Goal: Find contact information: Find contact information

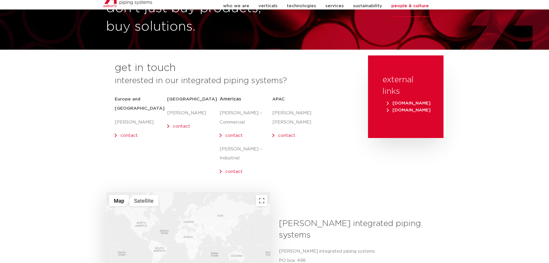
scroll to position [29, 0]
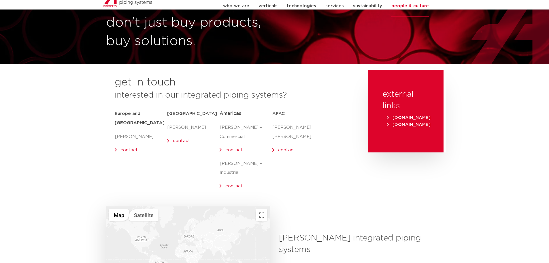
click at [233, 150] on link "contact" at bounding box center [233, 150] width 17 height 4
click at [347, 181] on div "get in touch interested in our integrated piping systems? Europe and UK Olaf Ja…" at bounding box center [234, 138] width 262 height 136
click at [219, 149] on div "Middle East Chris Britt contact" at bounding box center [193, 151] width 52 height 88
click at [225, 150] on link "contact" at bounding box center [233, 150] width 17 height 4
click at [310, 186] on div "get in touch interested in our integrated piping systems? Europe and UK Olaf Ja…" at bounding box center [234, 138] width 262 height 136
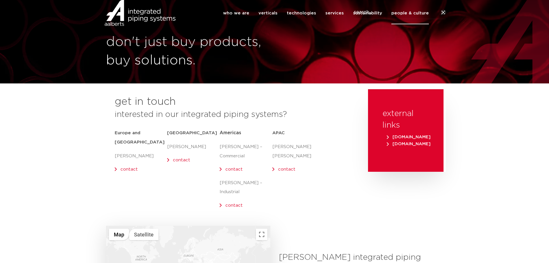
scroll to position [0, 0]
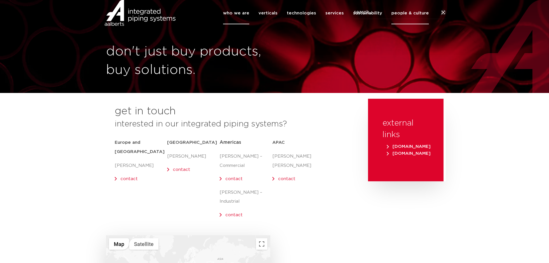
click at [247, 21] on link "who we are" at bounding box center [236, 13] width 26 height 22
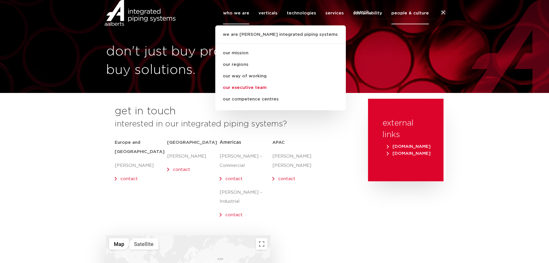
click at [251, 93] on link "our executive team" at bounding box center [280, 88] width 131 height 12
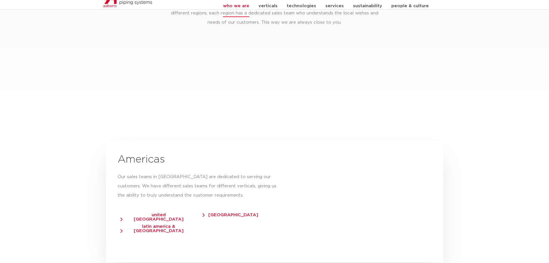
scroll to position [931, 0]
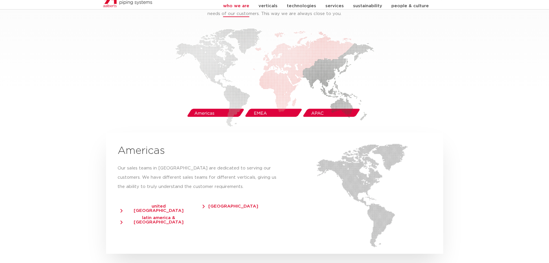
click at [126, 204] on span "united [GEOGRAPHIC_DATA]" at bounding box center [155, 208] width 71 height 9
